Goal: Task Accomplishment & Management: Manage account settings

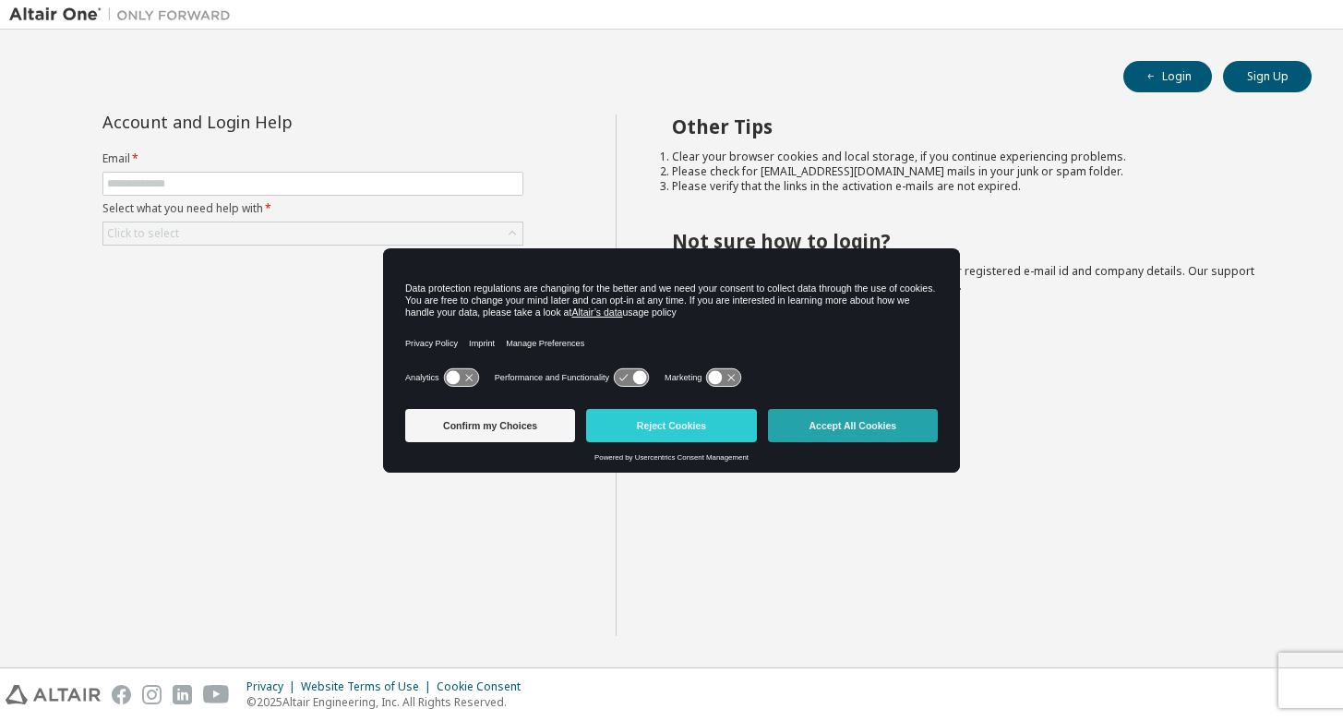
click at [862, 425] on button "Accept All Cookies" at bounding box center [853, 425] width 170 height 33
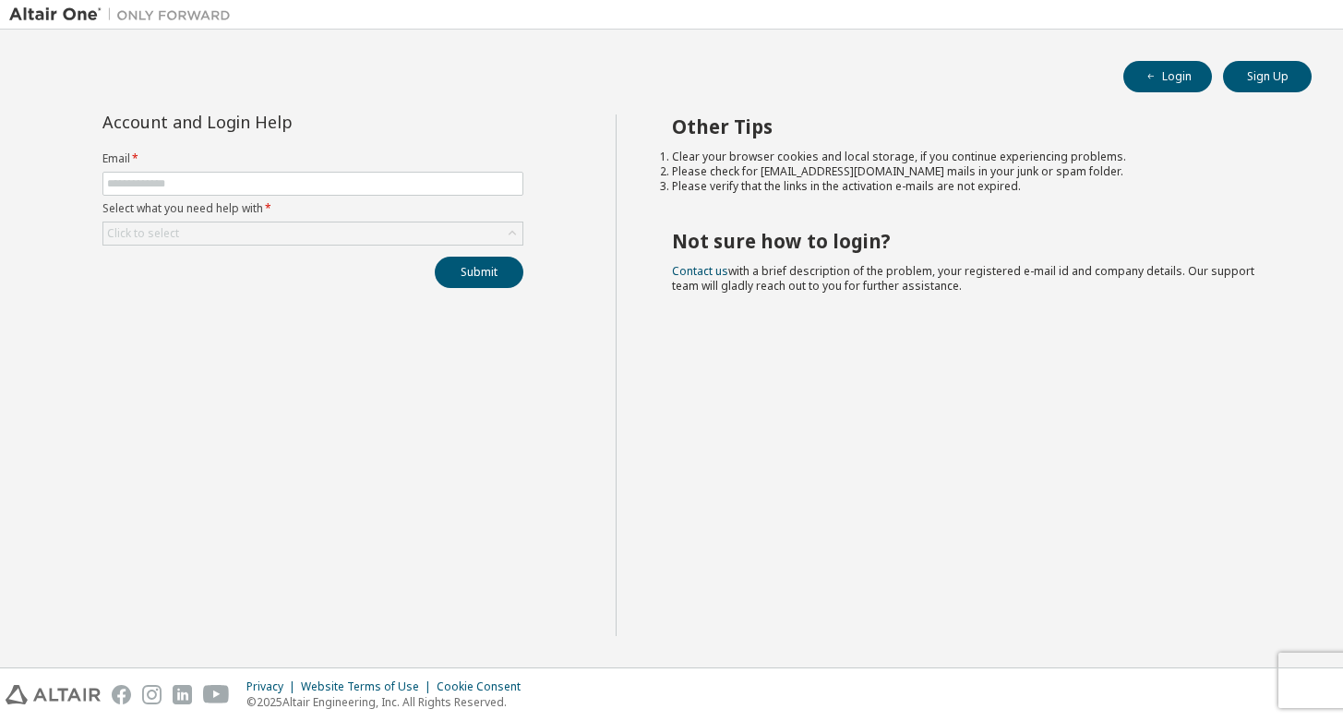
click at [353, 217] on form "Email * Select what you need help with * Click to select" at bounding box center [312, 198] width 421 height 94
click at [343, 230] on div "Click to select" at bounding box center [312, 233] width 419 height 22
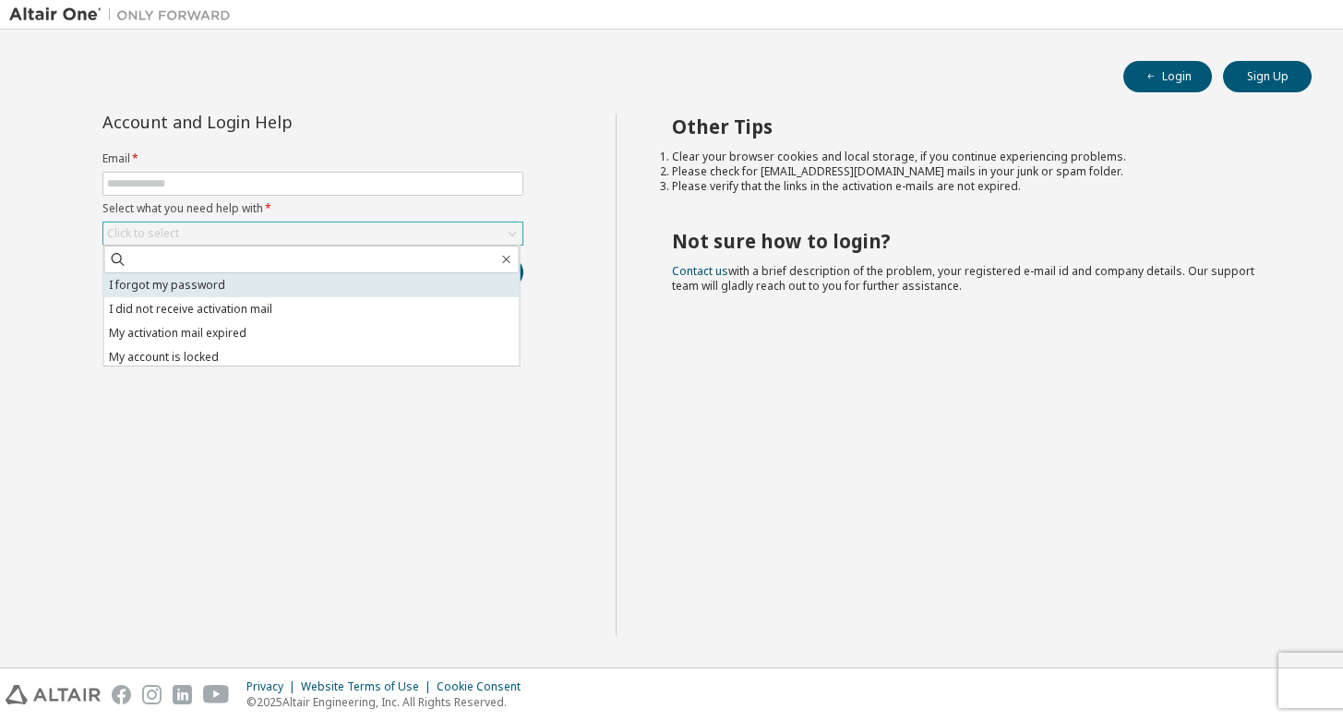
click at [315, 280] on li "I forgot my password" at bounding box center [311, 285] width 415 height 24
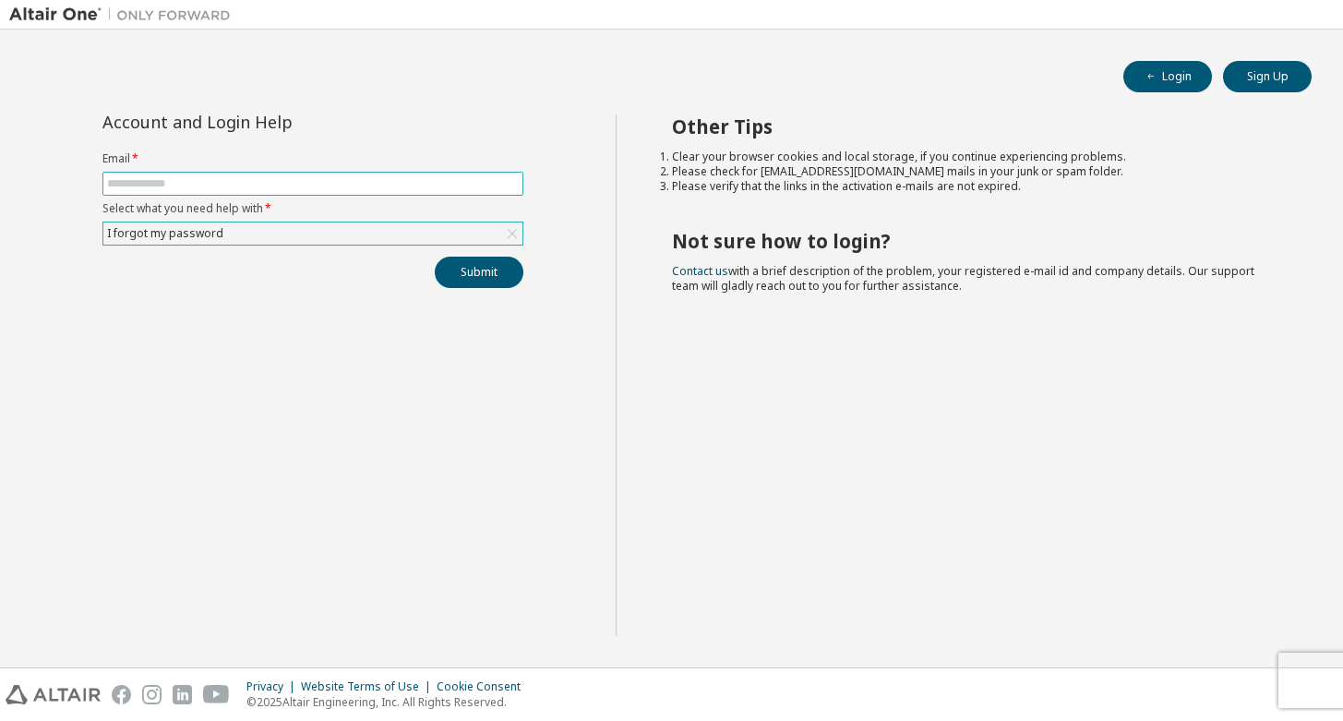
click at [304, 185] on input "text" at bounding box center [313, 183] width 412 height 15
type input "**********"
click at [435, 257] on button "Submit" at bounding box center [479, 272] width 89 height 31
click at [188, 234] on div "I forgot my password" at bounding box center [165, 233] width 122 height 20
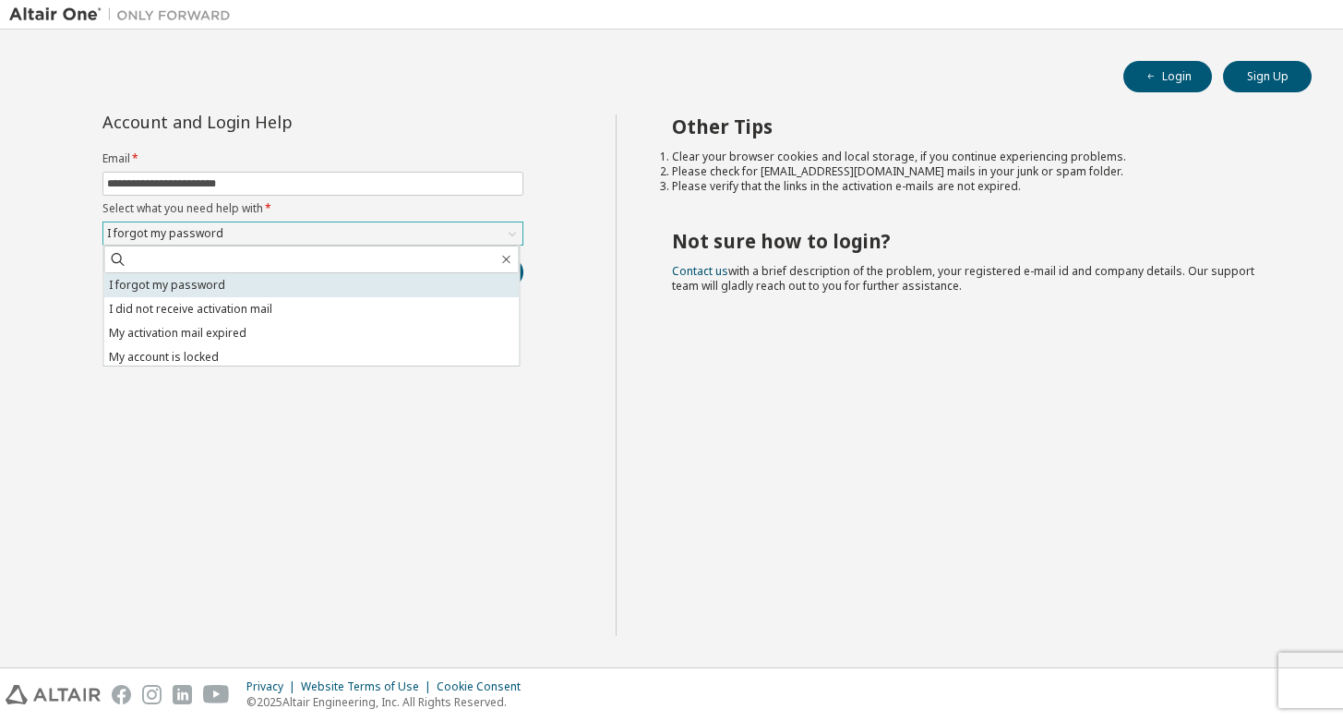
click at [318, 278] on li "I forgot my password" at bounding box center [311, 285] width 415 height 24
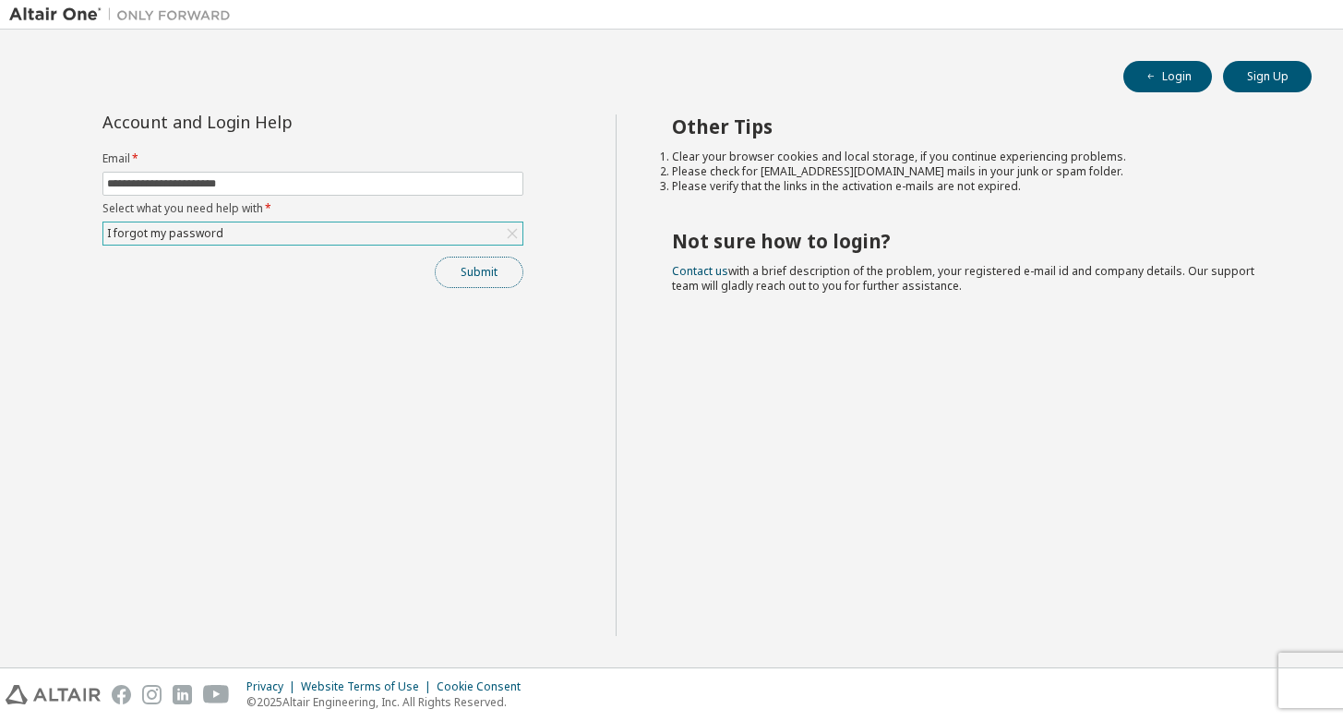
click at [491, 272] on button "Submit" at bounding box center [479, 272] width 89 height 31
click at [461, 255] on div "**********" at bounding box center [312, 201] width 443 height 174
click at [471, 234] on div "I forgot my password" at bounding box center [312, 233] width 419 height 22
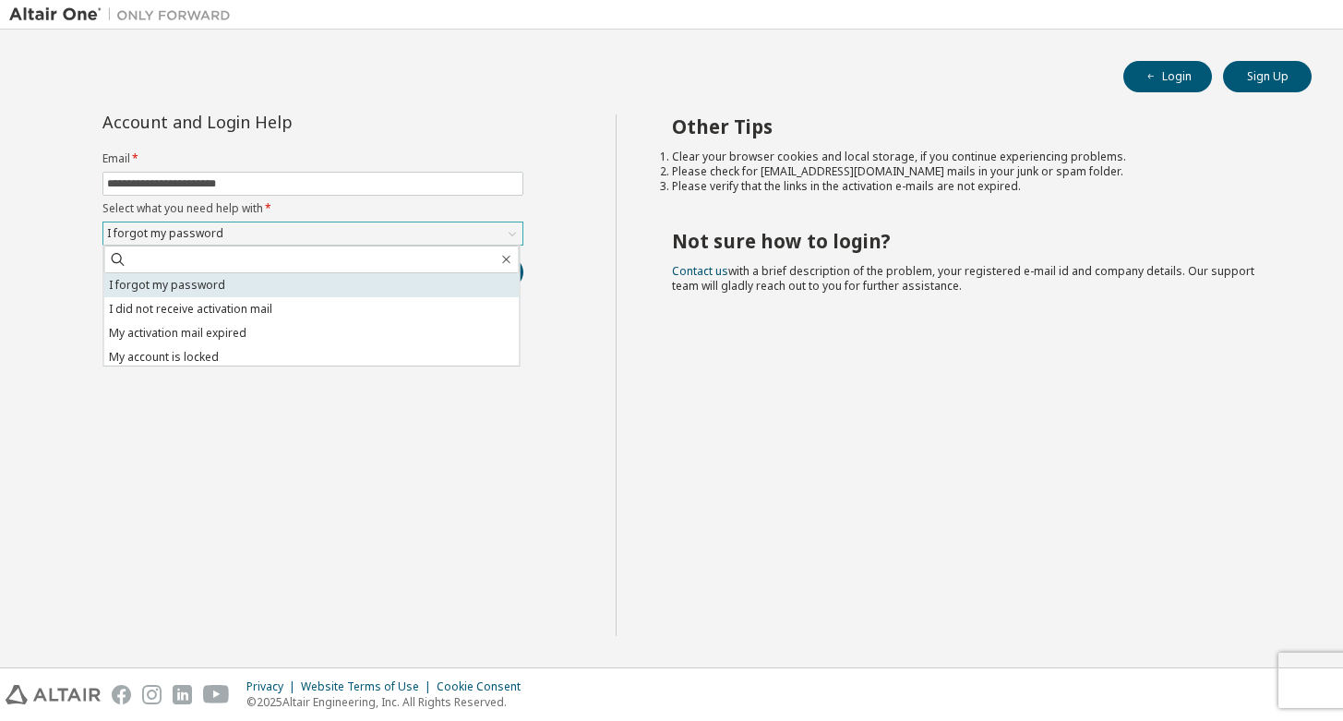
click at [442, 276] on li "I forgot my password" at bounding box center [311, 285] width 415 height 24
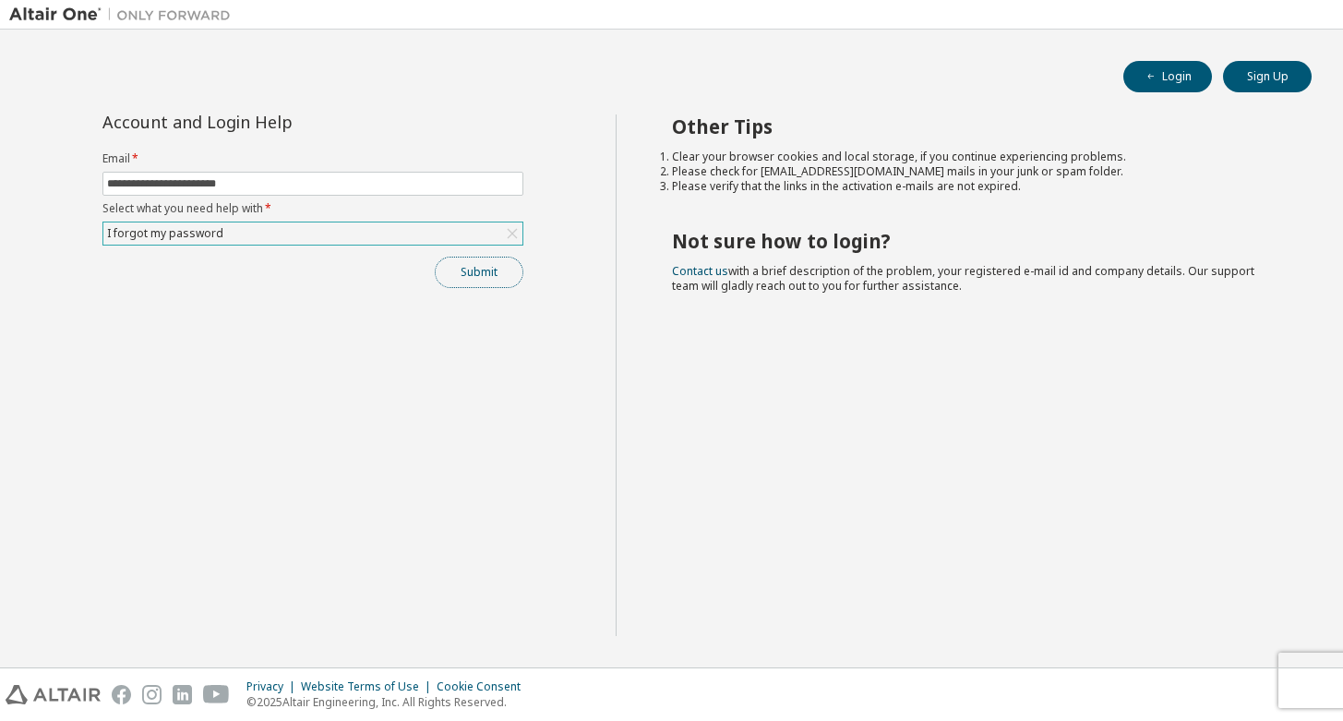
click at [488, 274] on button "Submit" at bounding box center [479, 272] width 89 height 31
